Goal: Task Accomplishment & Management: Manage account settings

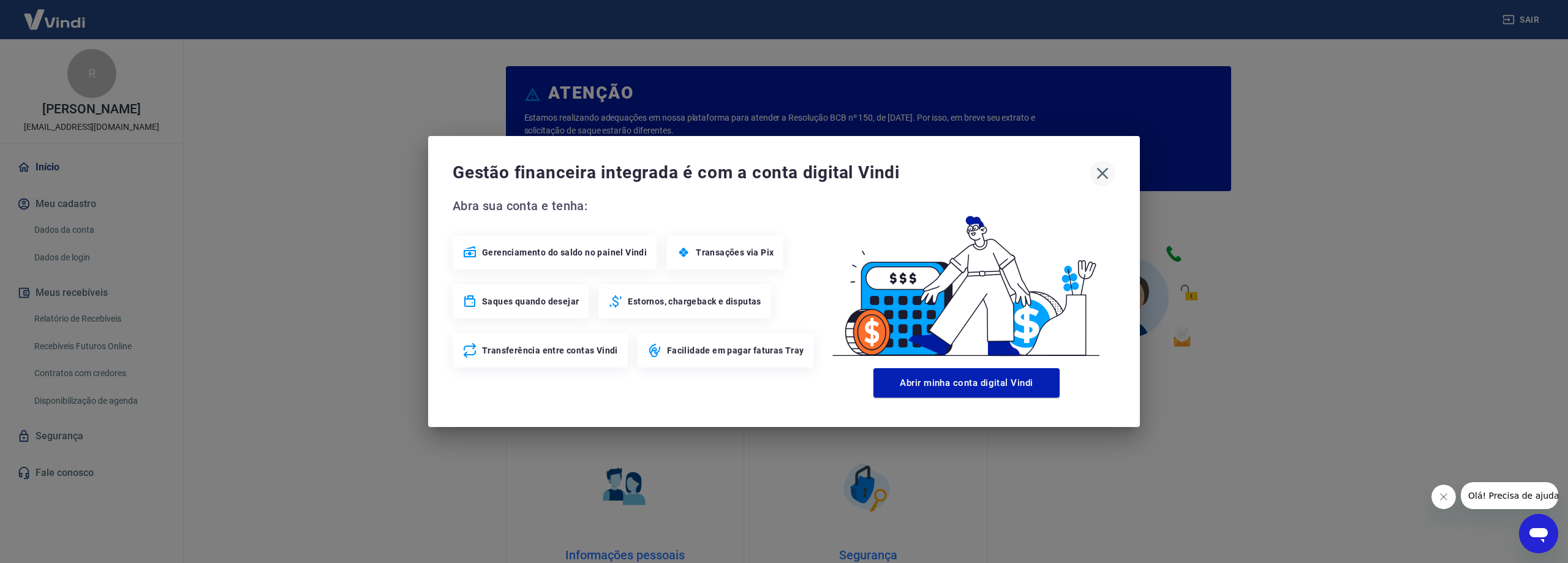
click at [1105, 175] on icon "button" at bounding box center [1102, 173] width 20 height 20
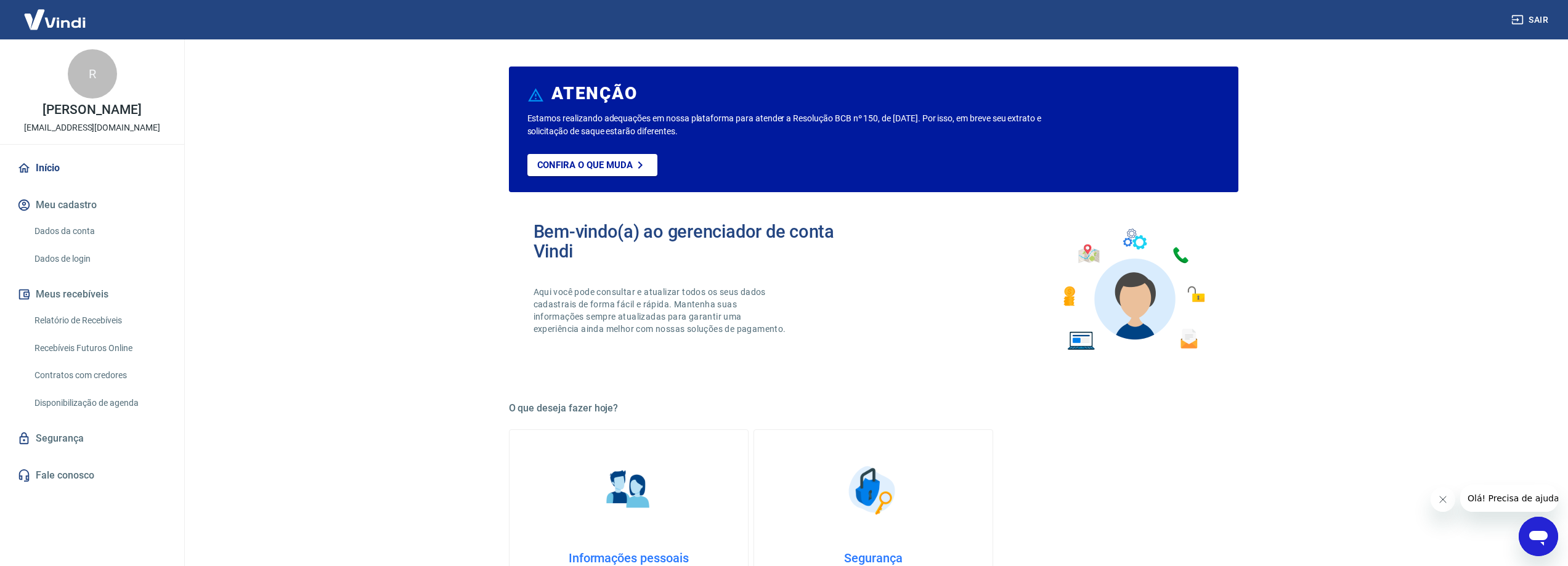
click at [53, 167] on link "Início" at bounding box center [92, 168] width 155 height 27
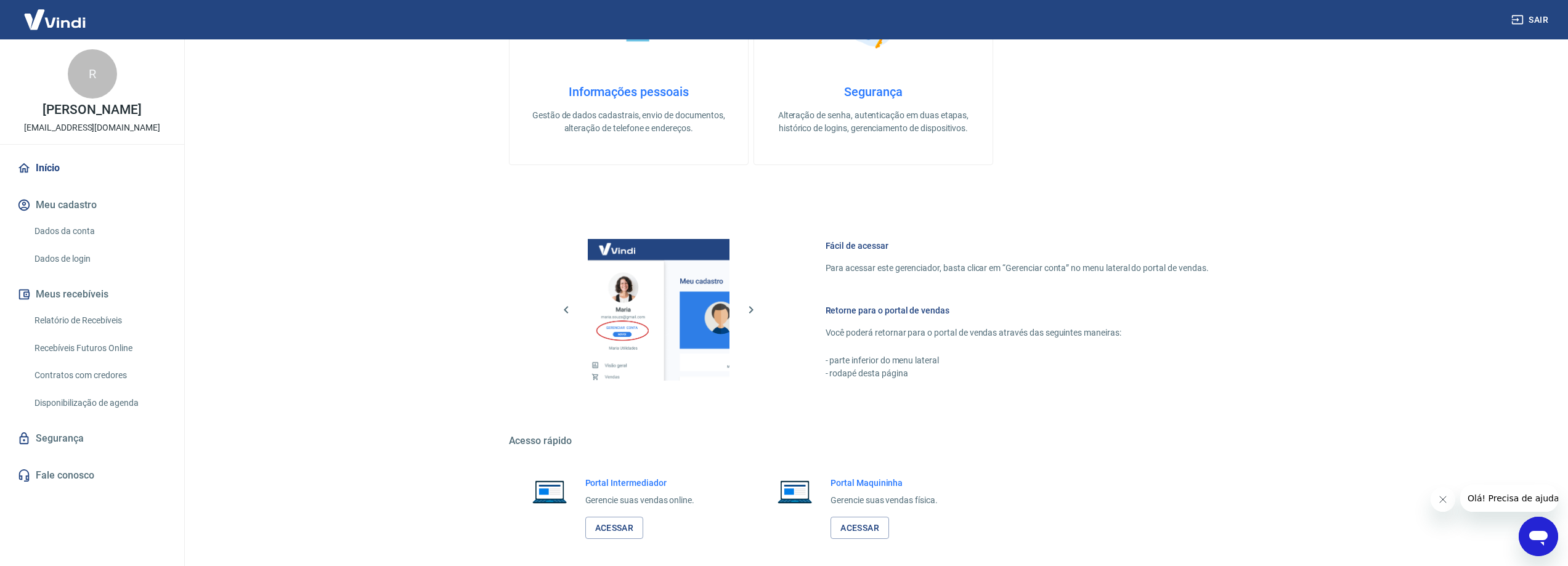
scroll to position [521, 0]
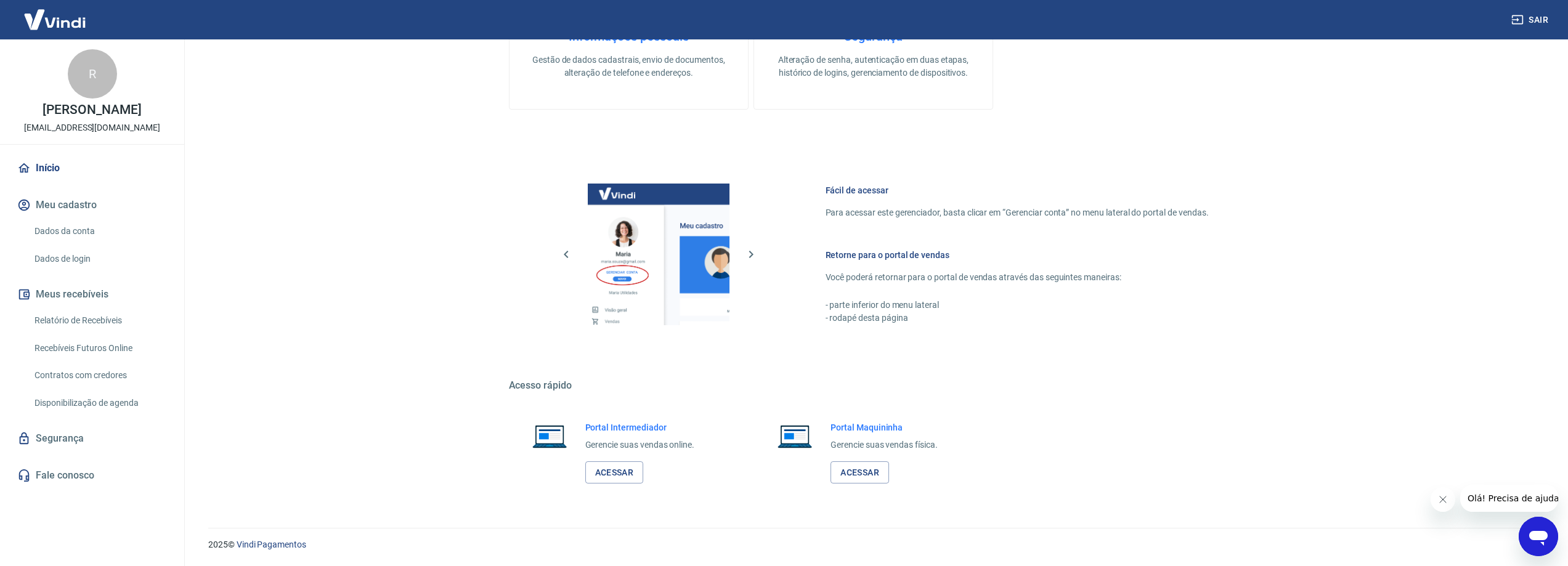
click at [47, 171] on link "Início" at bounding box center [92, 168] width 155 height 27
click at [59, 293] on button "Meus recebíveis" at bounding box center [92, 294] width 155 height 27
click at [63, 322] on link "Relatório de Recebíveis" at bounding box center [99, 321] width 140 height 25
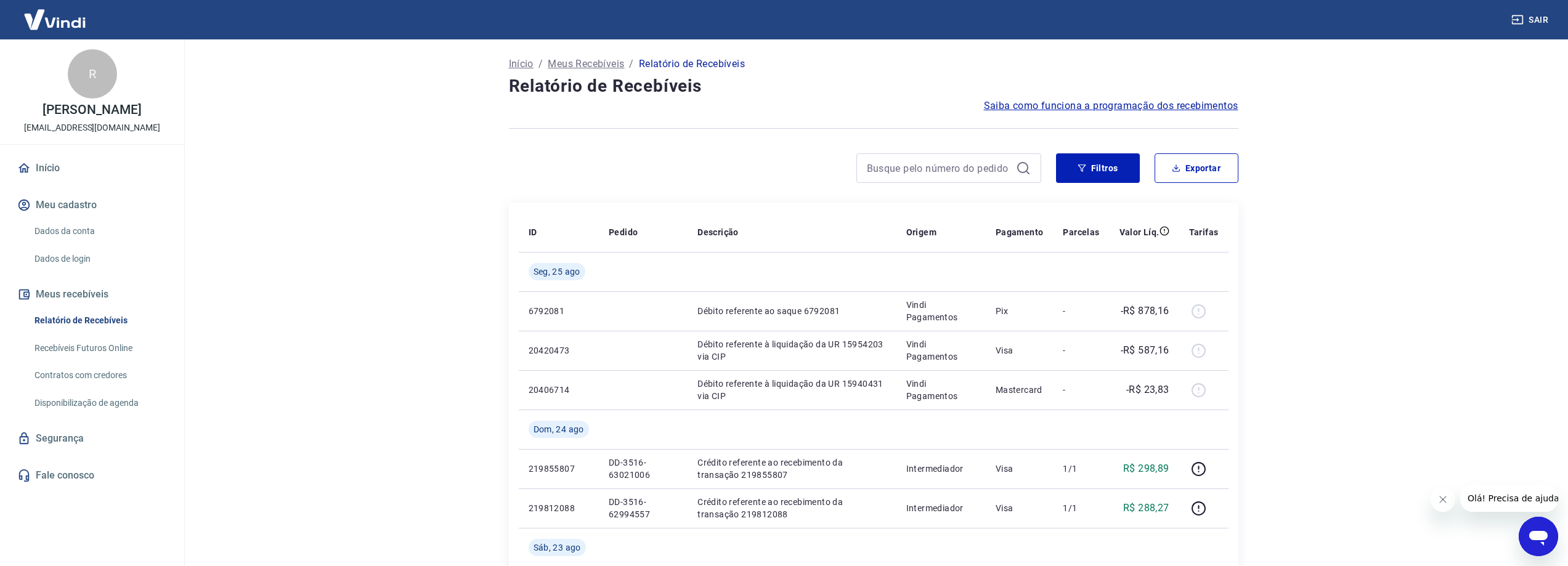
click at [62, 20] on img at bounding box center [55, 19] width 80 height 38
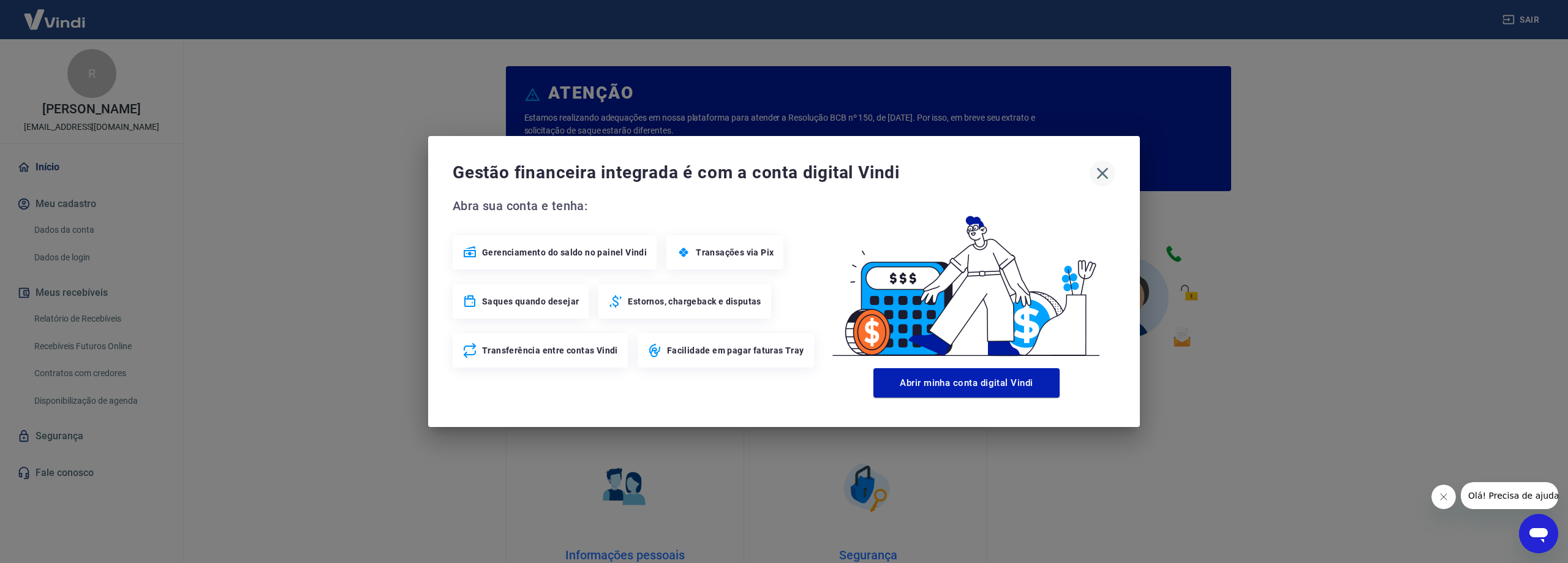
click at [1105, 177] on icon "button" at bounding box center [1102, 173] width 20 height 20
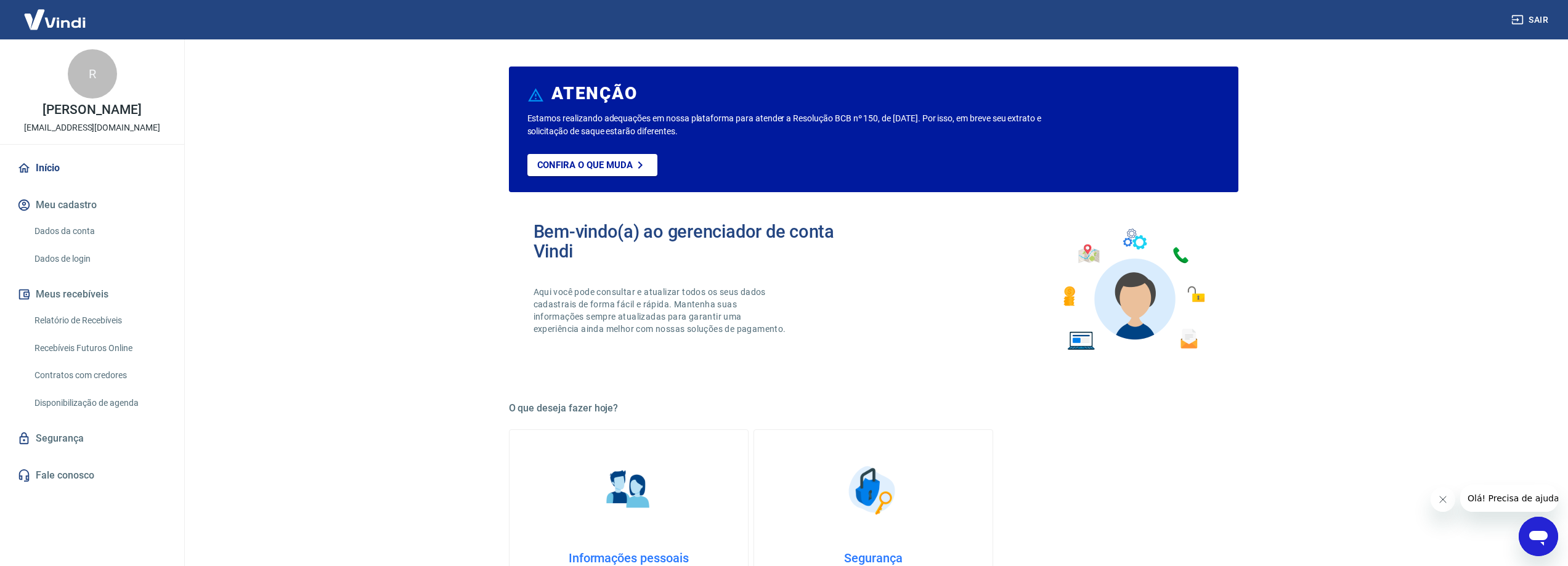
click at [76, 347] on link "Recebíveis Futuros Online" at bounding box center [99, 349] width 140 height 25
